Goal: Task Accomplishment & Management: Manage account settings

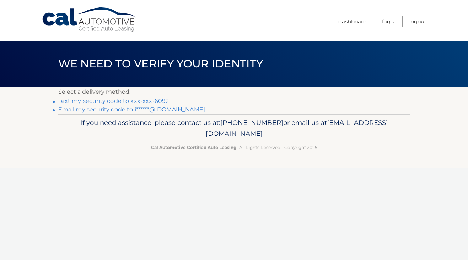
click at [148, 99] on link "Text my security code to xxx-xxx-6092" at bounding box center [113, 101] width 111 height 7
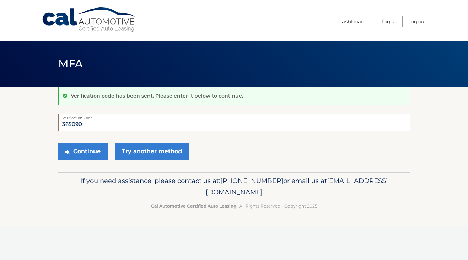
type input "365090"
click at [82, 151] on button "Continue" at bounding box center [82, 152] width 49 height 18
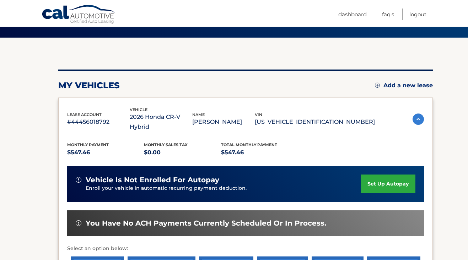
scroll to position [50, 0]
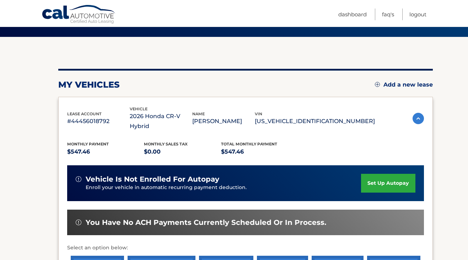
click at [378, 174] on link "set up autopay" at bounding box center [388, 183] width 54 height 19
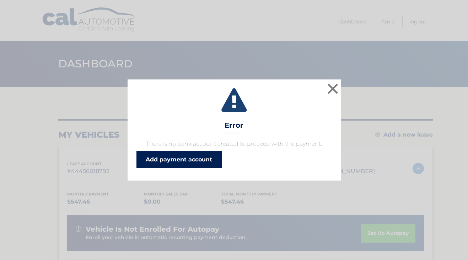
click at [161, 160] on link "Add payment account" at bounding box center [178, 159] width 85 height 17
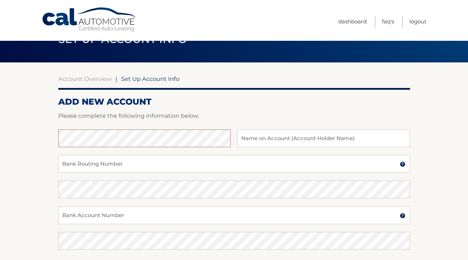
scroll to position [27, 0]
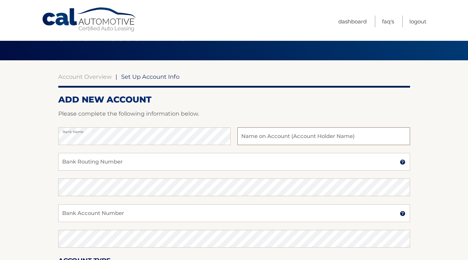
click at [305, 140] on input "text" at bounding box center [323, 137] width 172 height 18
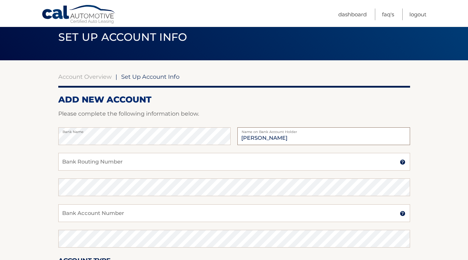
scroll to position [28, 0]
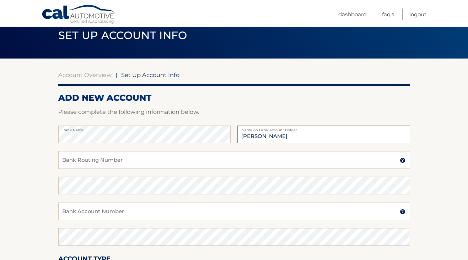
type input "[PERSON_NAME]"
click at [148, 161] on input "Bank Routing Number" at bounding box center [234, 160] width 352 height 18
paste input "322271627"
type input "322271627"
click at [107, 212] on input "Bank Account Number" at bounding box center [234, 212] width 352 height 18
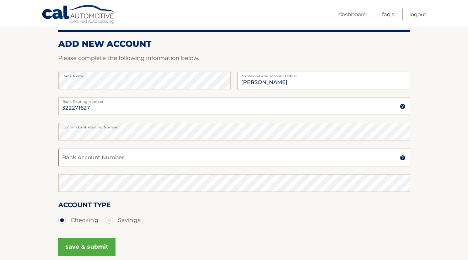
scroll to position [83, 0]
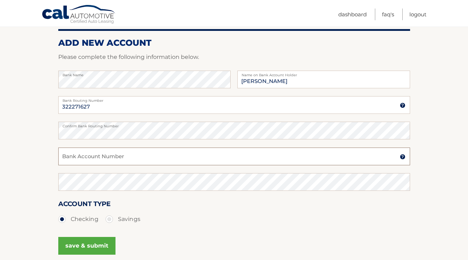
paste input "80001065870"
type input "80001065870"
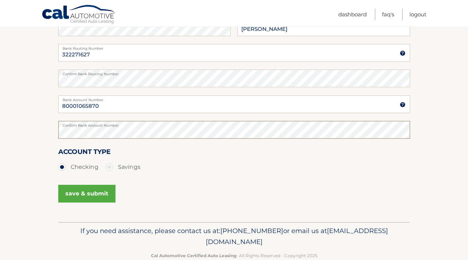
scroll to position [141, 0]
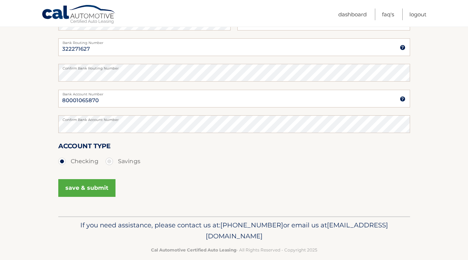
click at [88, 187] on button "save & submit" at bounding box center [86, 188] width 57 height 18
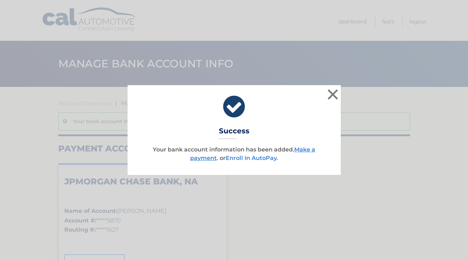
click at [260, 158] on link "Enroll In AutoPay" at bounding box center [251, 158] width 51 height 7
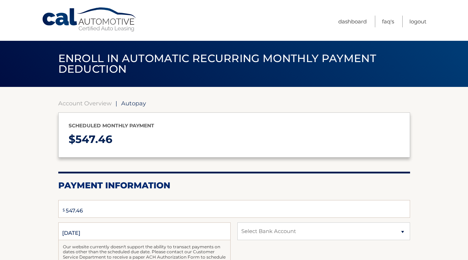
select select "YjA0OTk4ZDUtMWFlZC00Yzc4LTllYjAtYzlkMjFiN2VjZjJj"
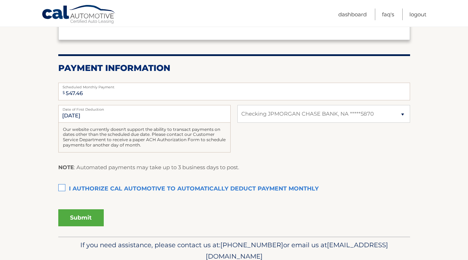
scroll to position [119, 0]
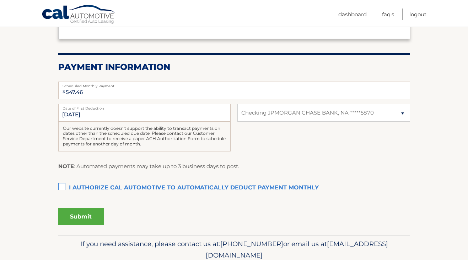
click at [54, 184] on section "Account Overview | Autopay Scheduled monthly payment $ 547.46 Payment Informati…" at bounding box center [234, 101] width 468 height 267
click at [63, 184] on label "I authorize cal automotive to automatically deduct payment monthly This checkbo…" at bounding box center [234, 188] width 352 height 14
click at [0, 0] on input "I authorize cal automotive to automatically deduct payment monthly This checkbo…" at bounding box center [0, 0] width 0 height 0
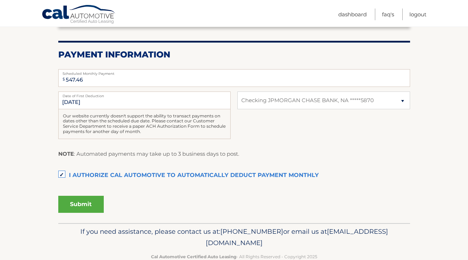
scroll to position [133, 0]
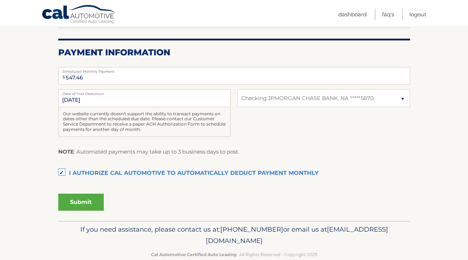
click at [84, 200] on button "Submit" at bounding box center [80, 202] width 45 height 17
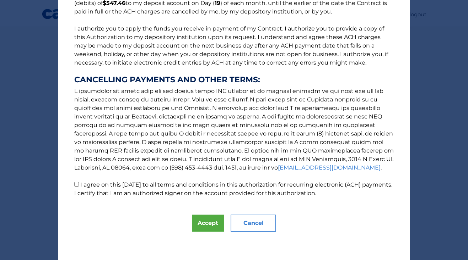
scroll to position [75, 0]
click at [202, 225] on button "Accept" at bounding box center [208, 223] width 32 height 17
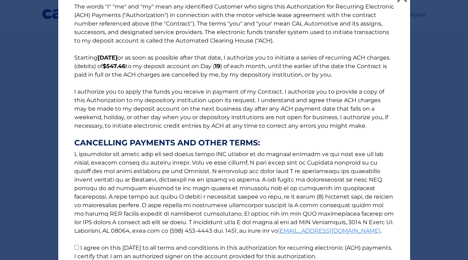
scroll to position [64, 0]
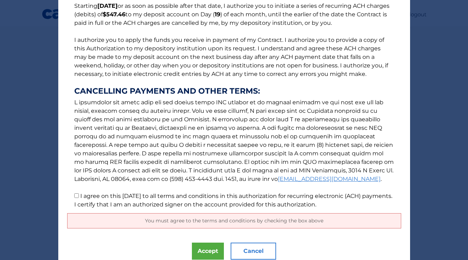
click at [76, 198] on input "I agree on this 09/27/2025 to all terms and conditions in this authorization fo…" at bounding box center [76, 196] width 5 height 5
checkbox input "true"
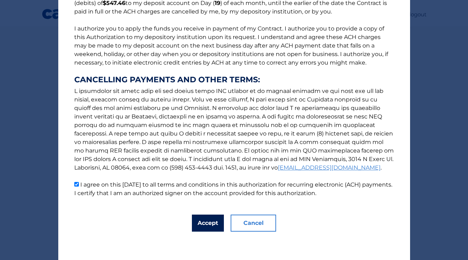
scroll to position [75, 0]
click at [212, 219] on button "Accept" at bounding box center [208, 223] width 32 height 17
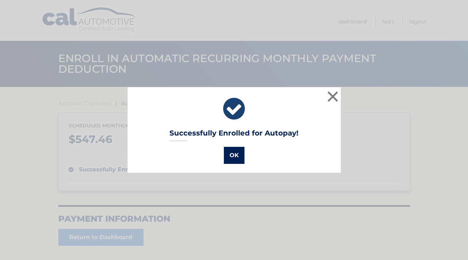
click at [236, 158] on button "OK" at bounding box center [234, 155] width 21 height 17
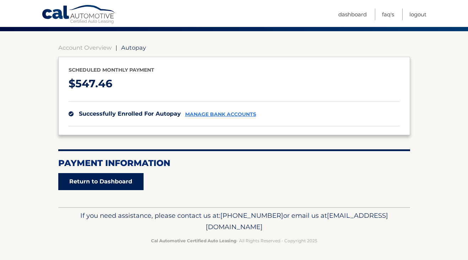
scroll to position [55, 0]
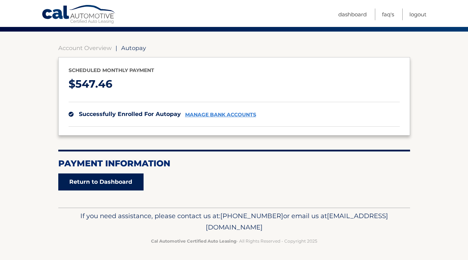
click at [124, 178] on link "Return to Dashboard" at bounding box center [100, 182] width 85 height 17
